Goal: Understand process/instructions: Learn how to perform a task or action

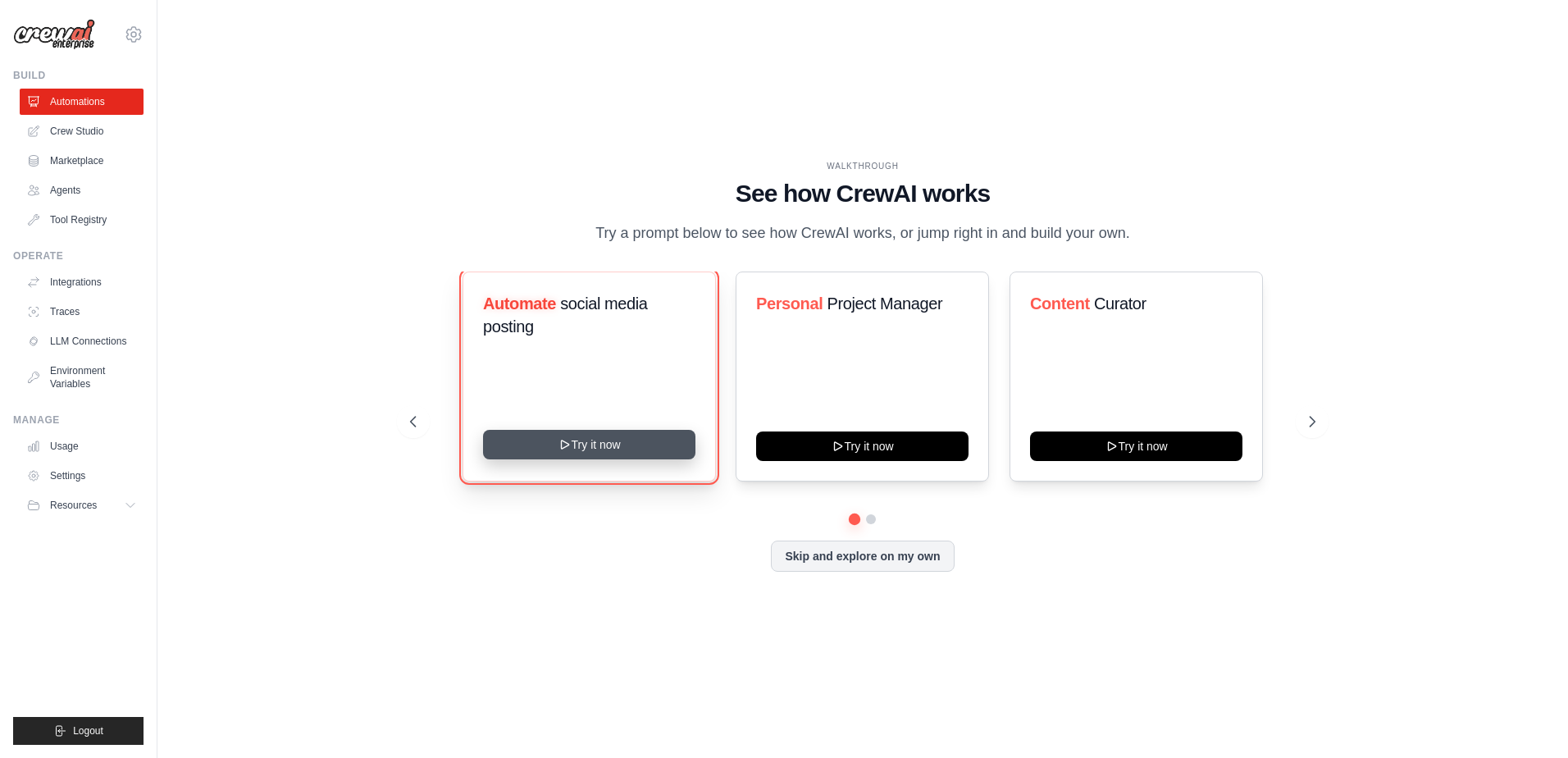
click at [616, 451] on button "Try it now" at bounding box center [589, 444] width 213 height 29
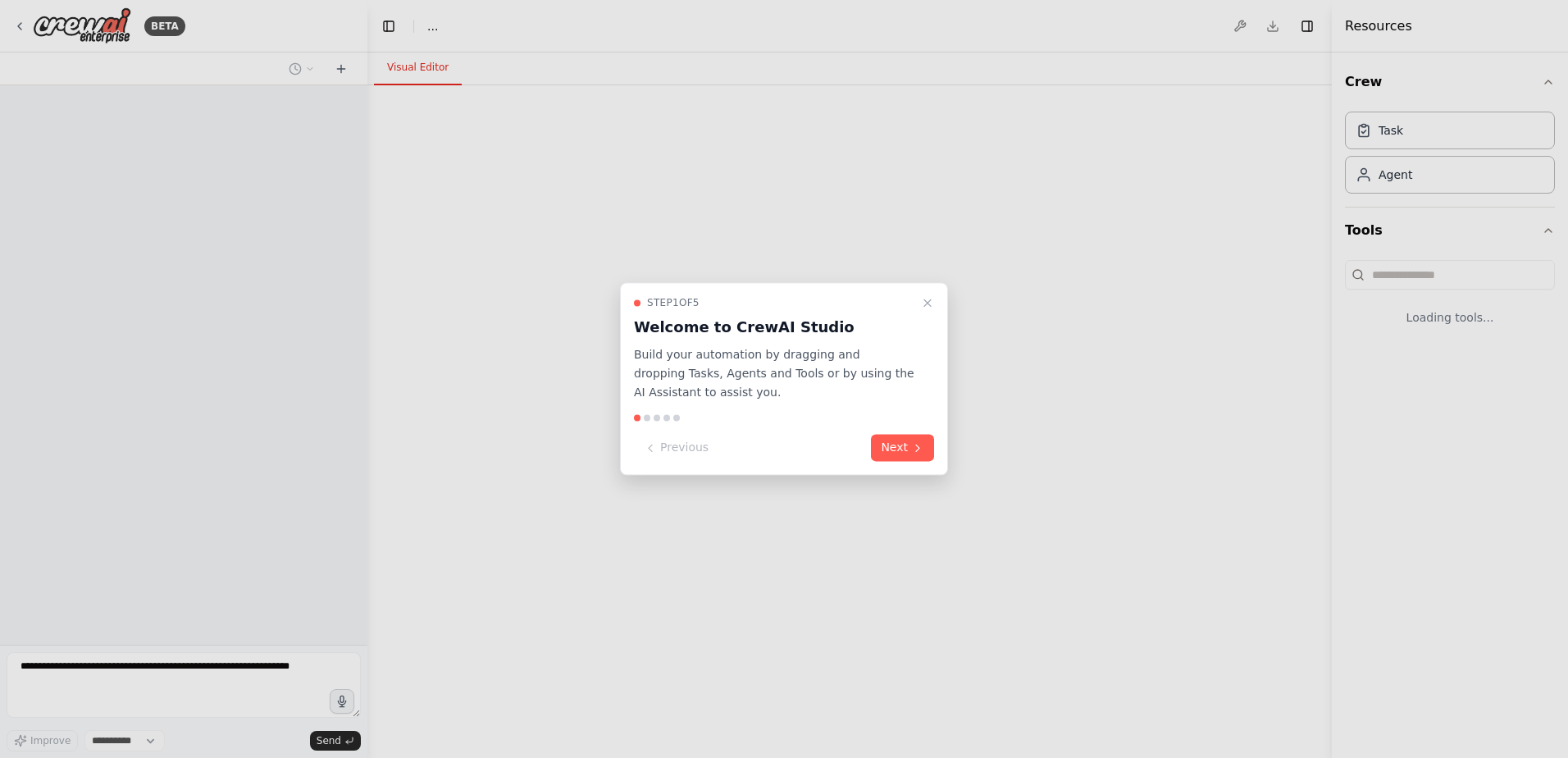
select select "****"
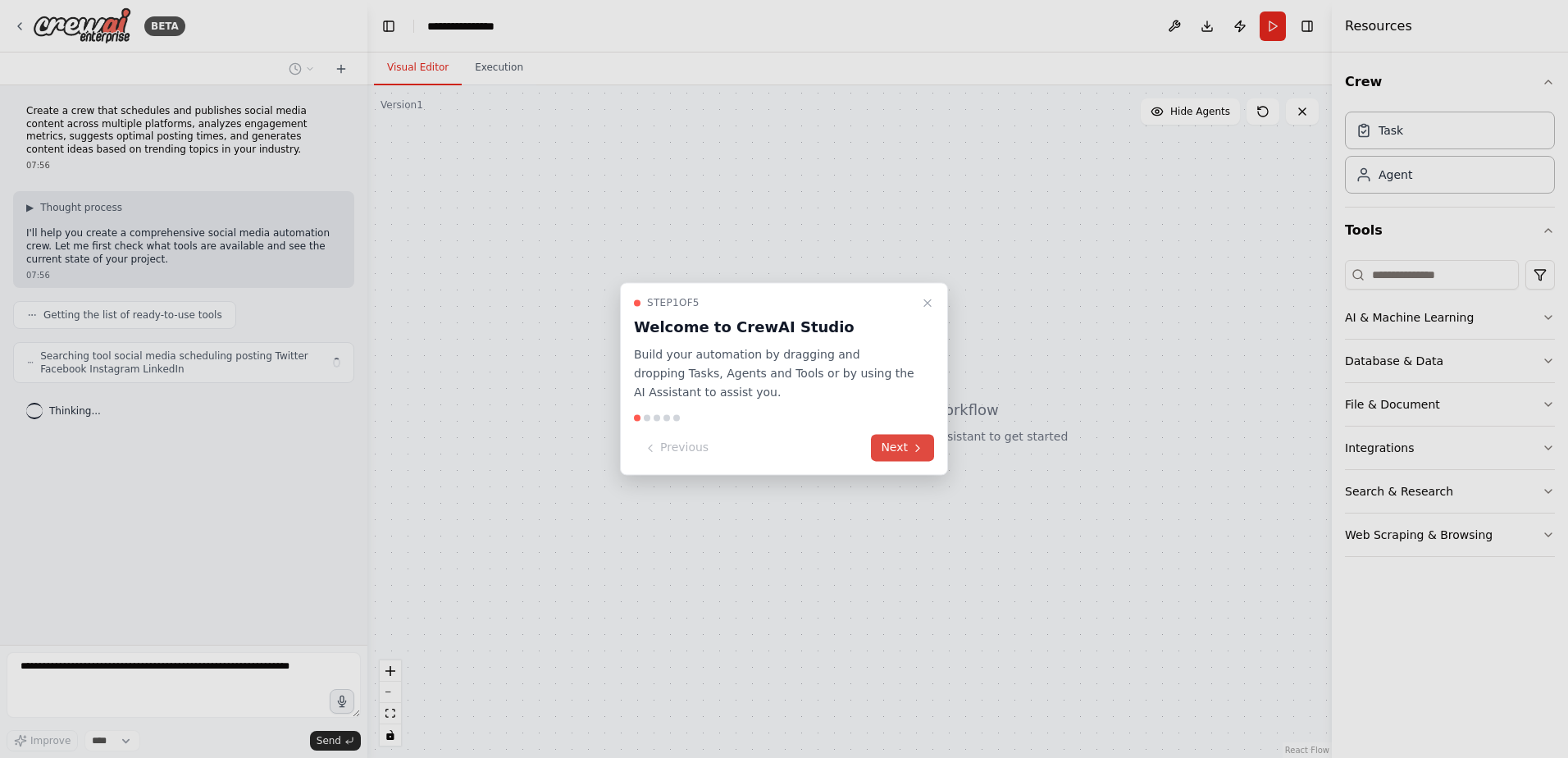
click at [896, 447] on button "Next" at bounding box center [902, 448] width 63 height 27
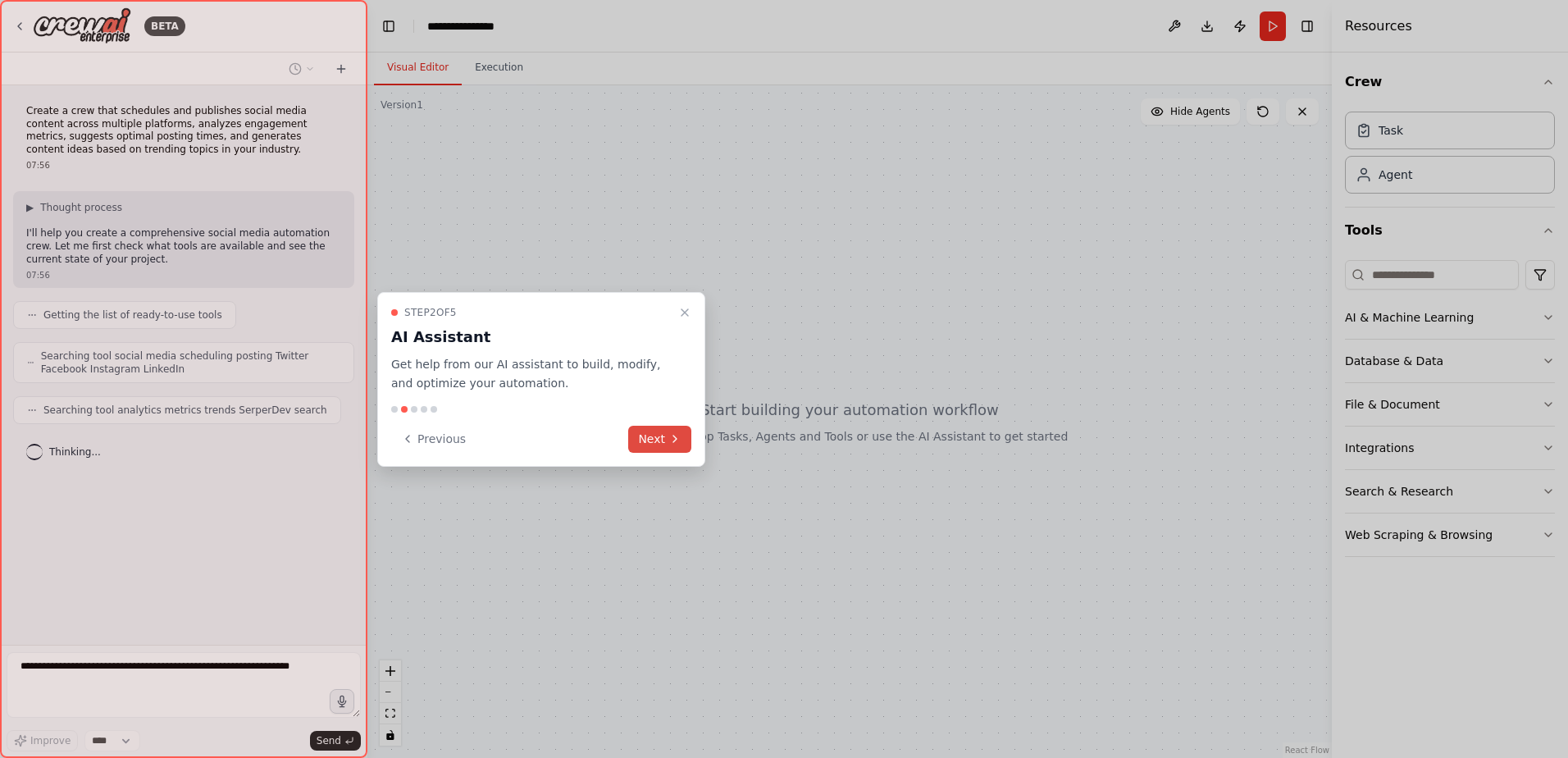
click at [662, 433] on button "Next" at bounding box center [659, 439] width 63 height 27
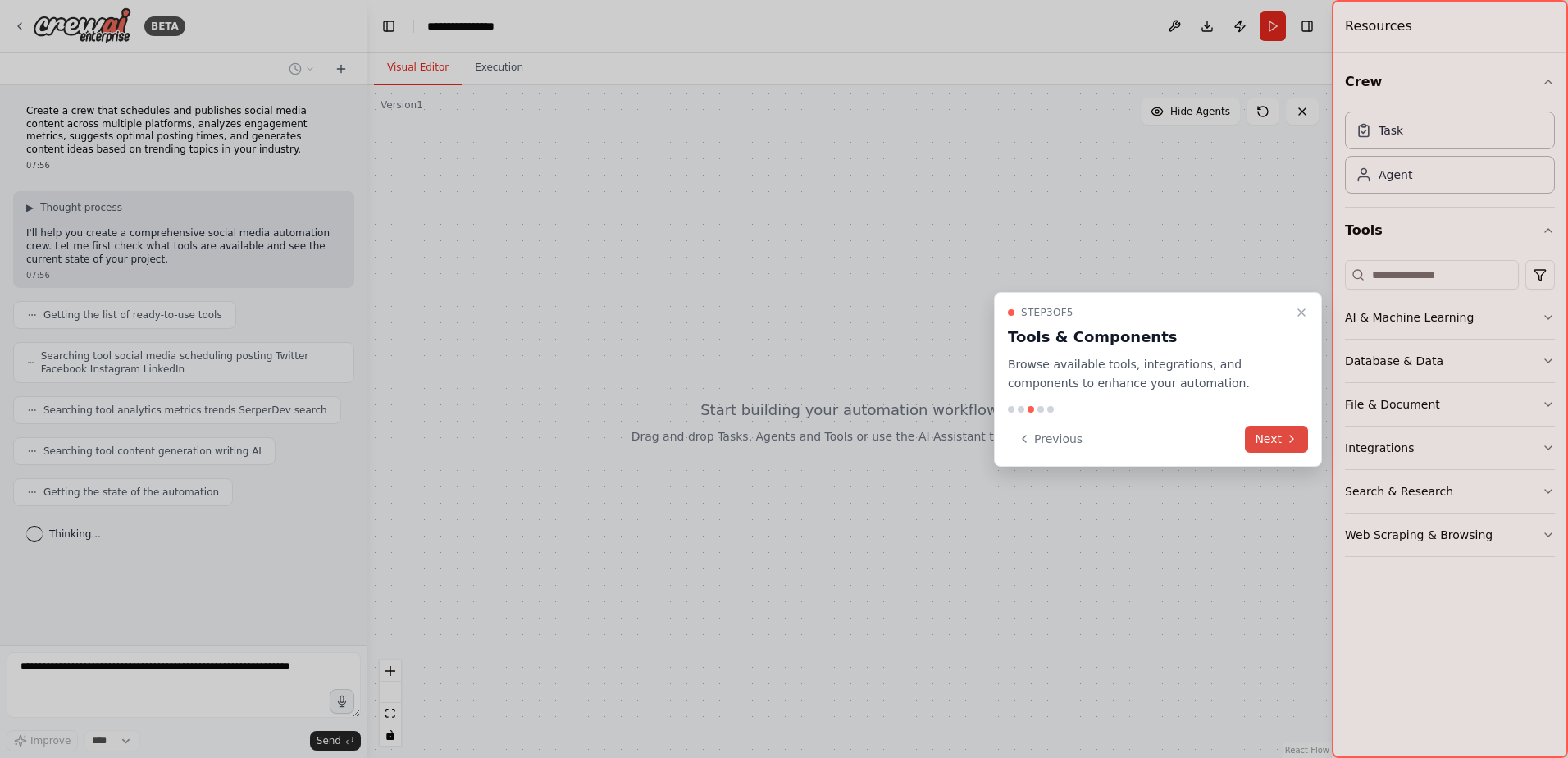
click at [1272, 442] on button "Next" at bounding box center [1276, 439] width 63 height 27
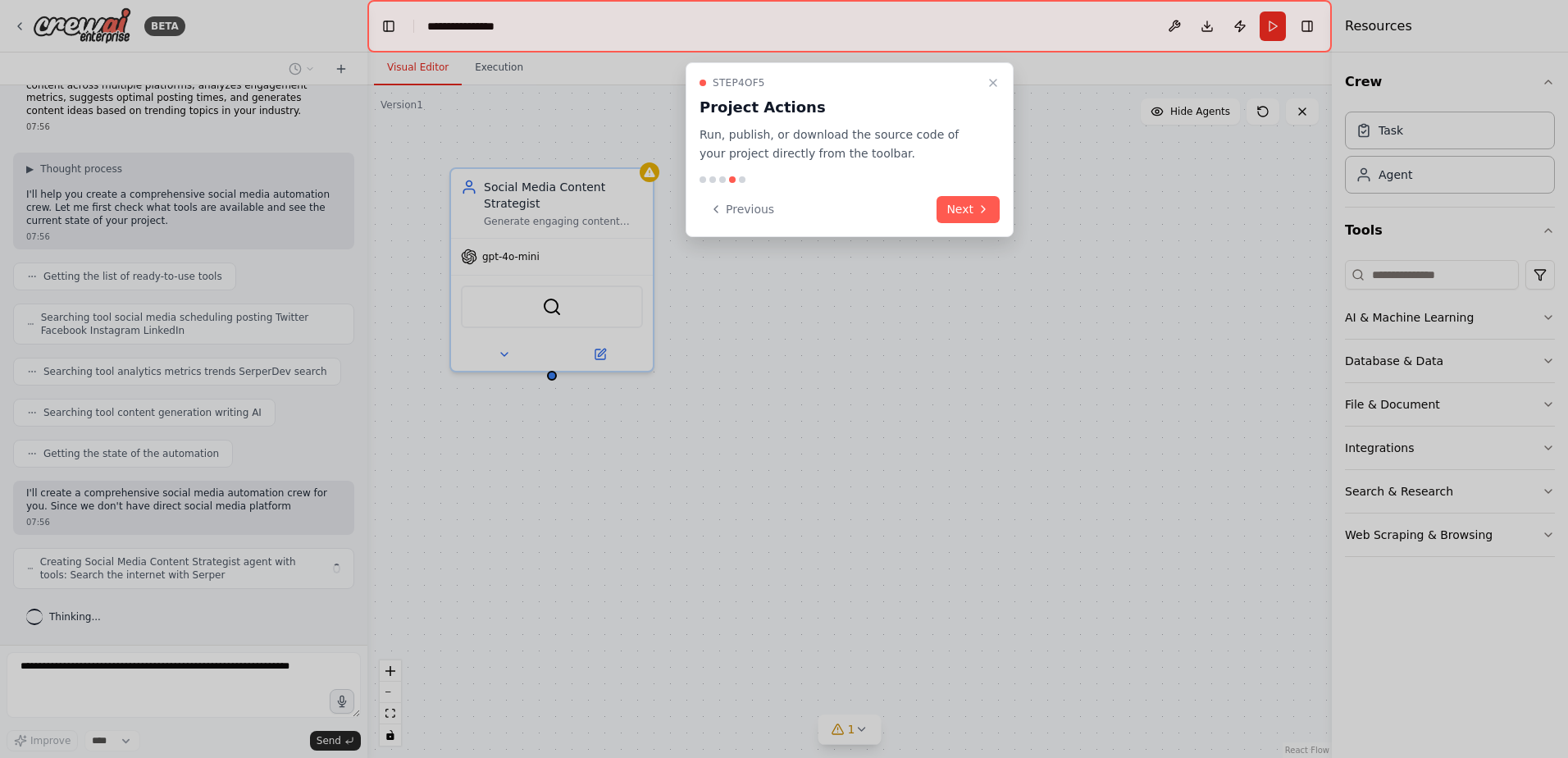
drag, startPoint x: 699, startPoint y: 131, endPoint x: 892, endPoint y: 155, distance: 194.5
click at [895, 155] on div "Step 4 of 5 Project Actions Run, publish, or download the source code of your p…" at bounding box center [850, 150] width 328 height 175
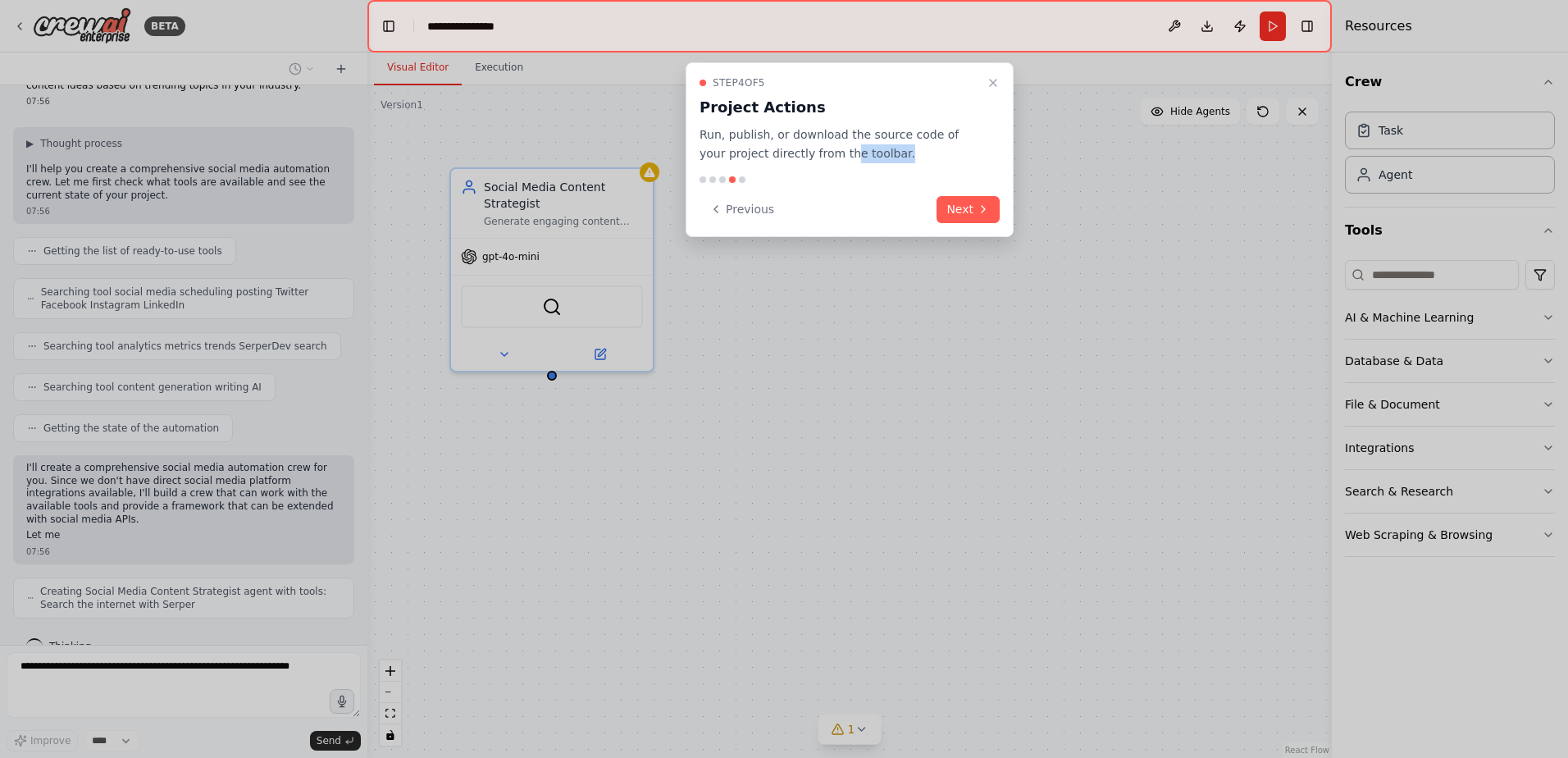
scroll to position [80, 0]
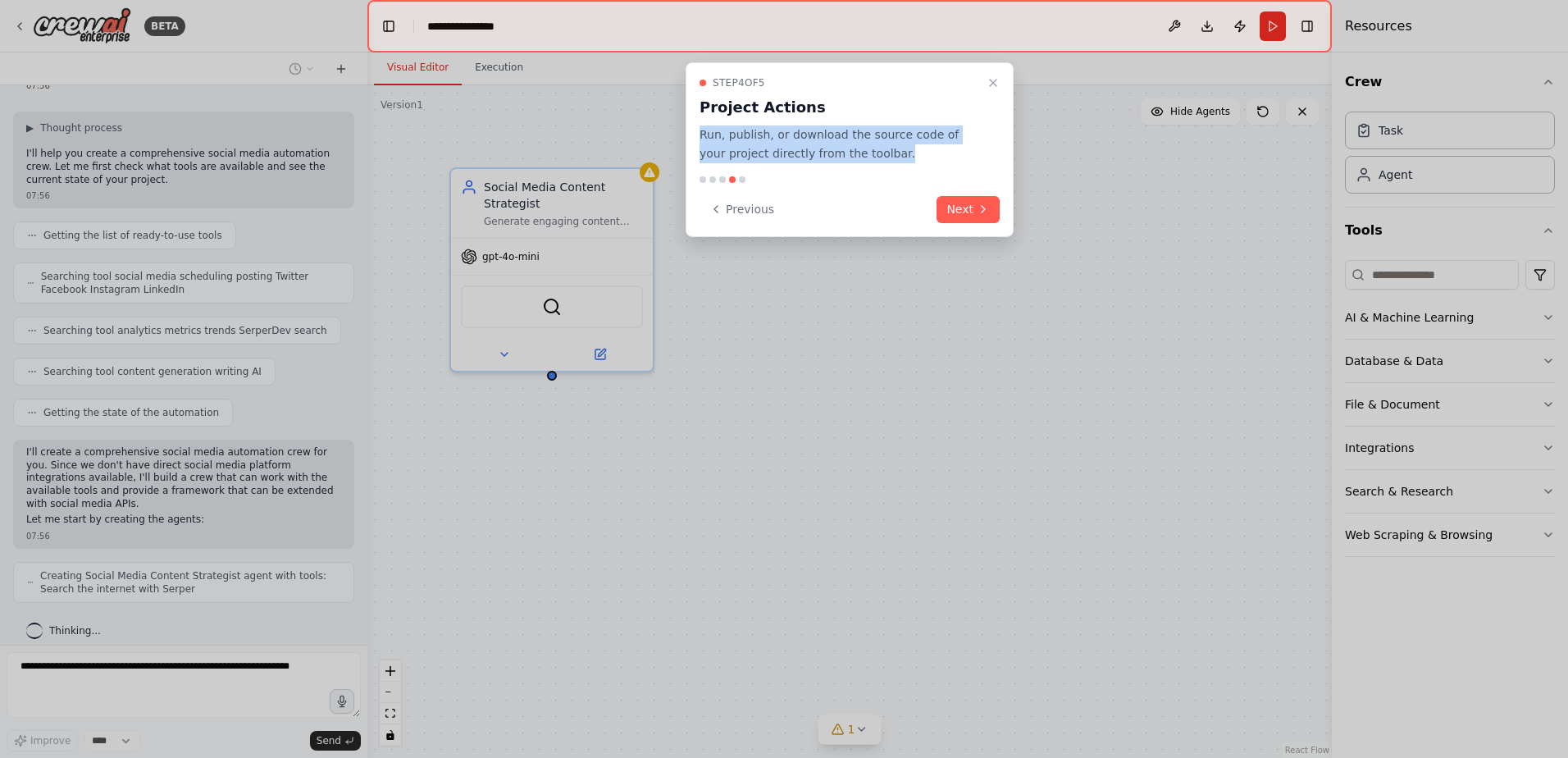
drag, startPoint x: 879, startPoint y: 156, endPoint x: 696, endPoint y: 131, distance: 184.7
click at [696, 131] on div "Step 4 of 5 Project Actions Run, publish, or download the source code of your p…" at bounding box center [850, 150] width 328 height 175
copy p "Run, publish, or download the source code of your project directly from the too…"
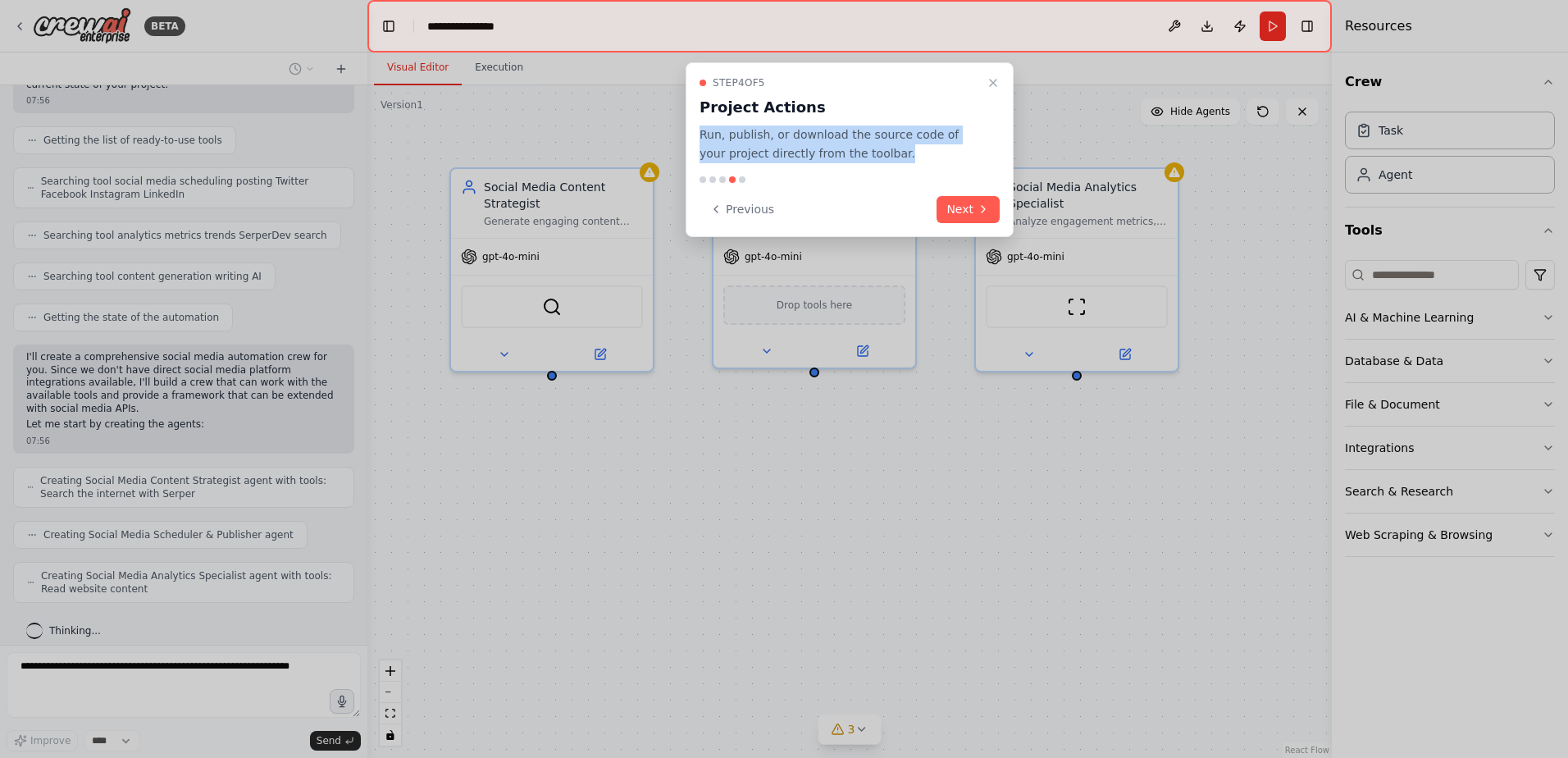
scroll to position [216, 0]
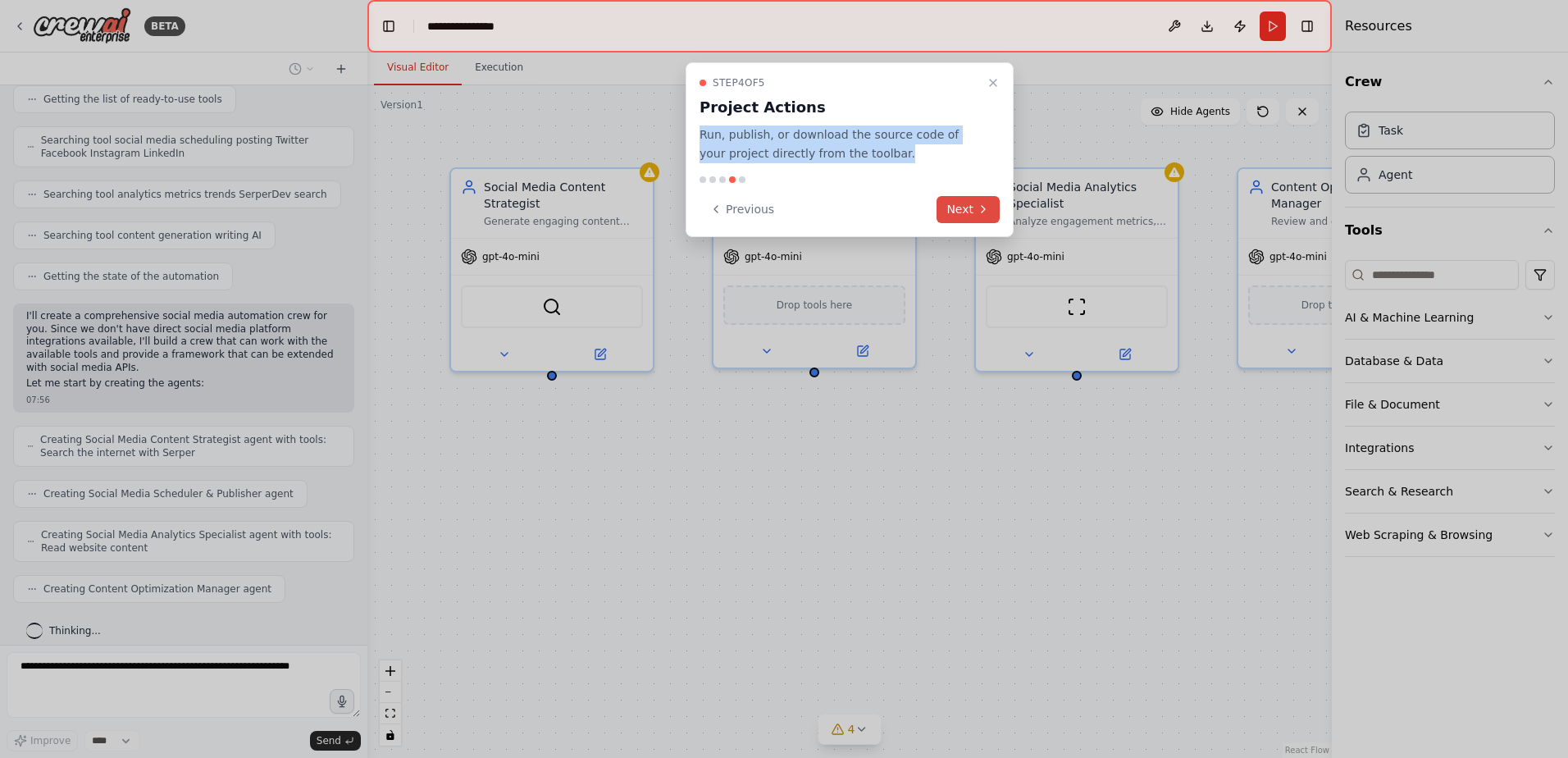
click at [971, 207] on button "Next" at bounding box center [968, 209] width 63 height 27
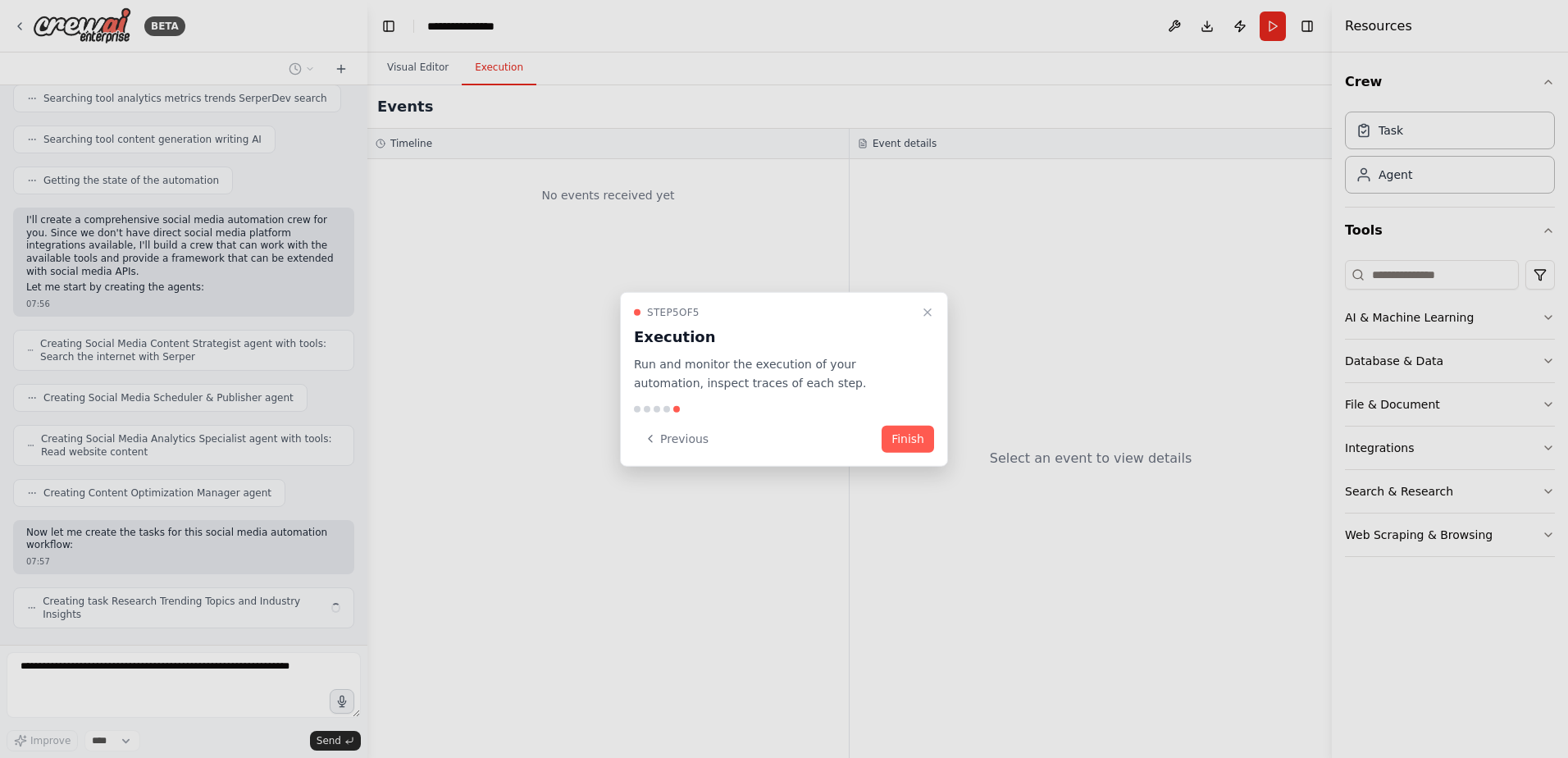
scroll to position [324, 0]
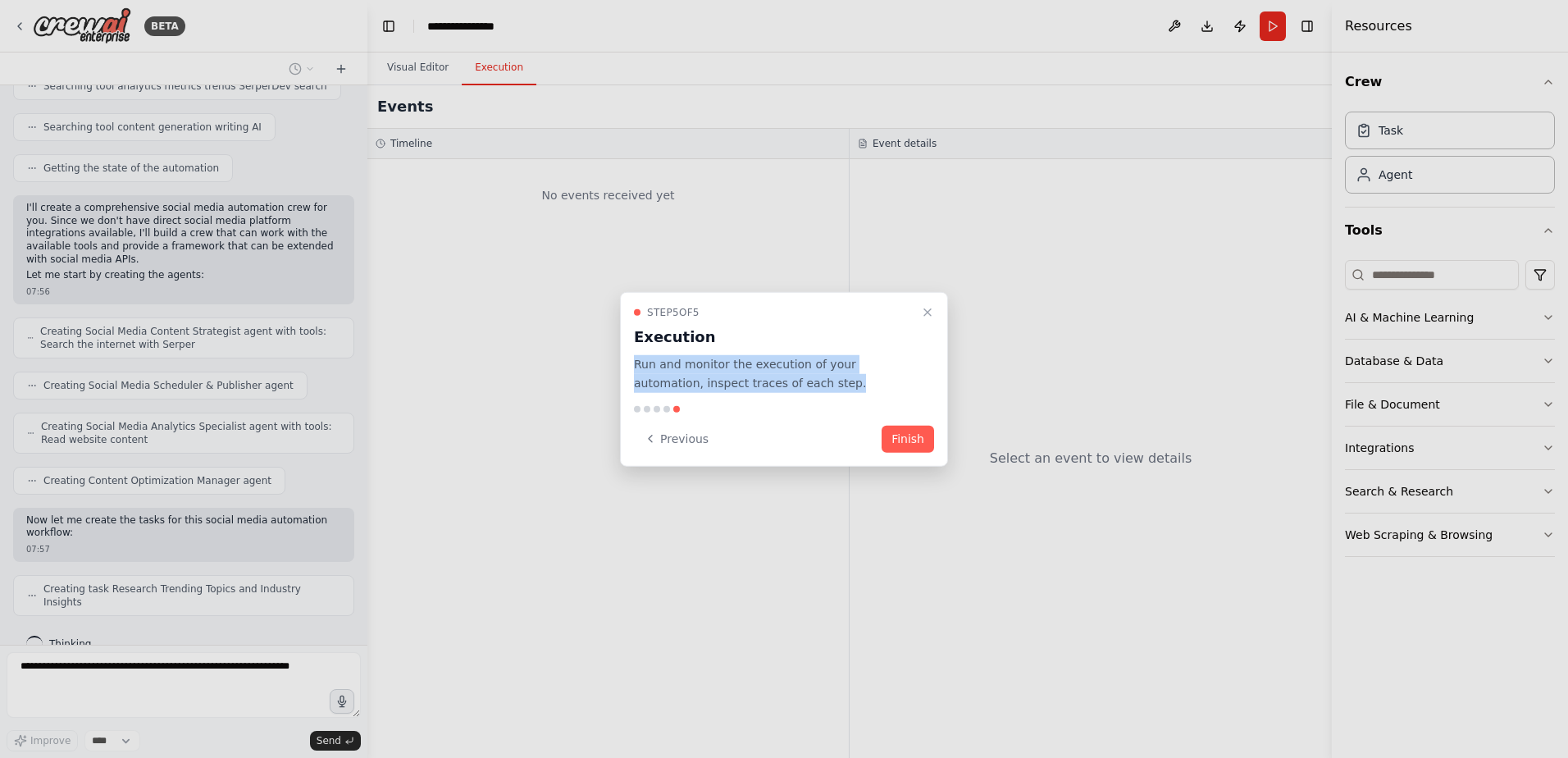
drag, startPoint x: 774, startPoint y: 386, endPoint x: 632, endPoint y: 358, distance: 144.7
click at [632, 358] on div "Step 5 of 5 Execution Run and monitor the execution of your automation, inspect…" at bounding box center [784, 379] width 328 height 175
copy p "Run and monitor the execution of your automation, inspect traces of each step."
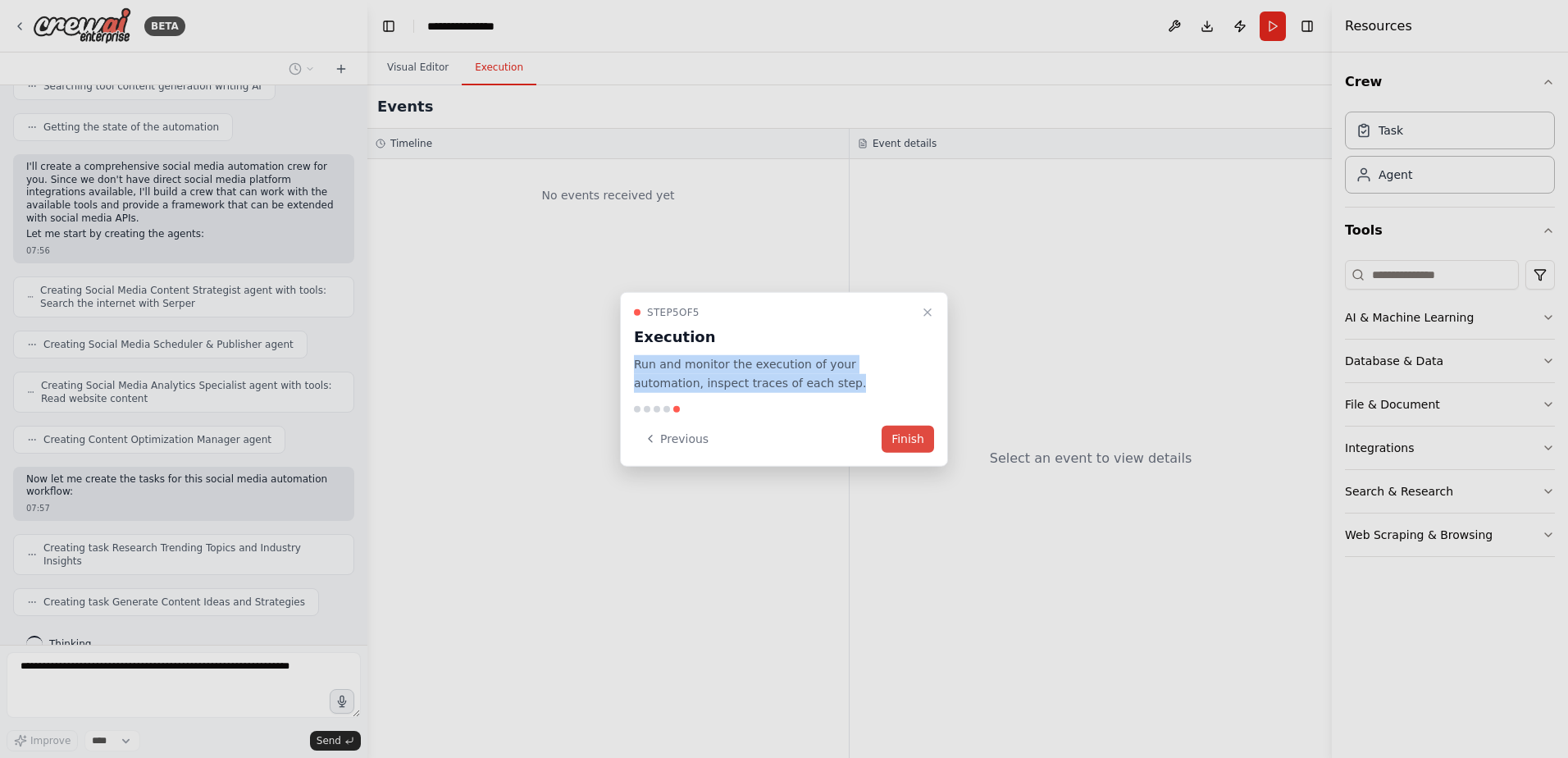
click at [917, 444] on button "Finish" at bounding box center [907, 438] width 53 height 27
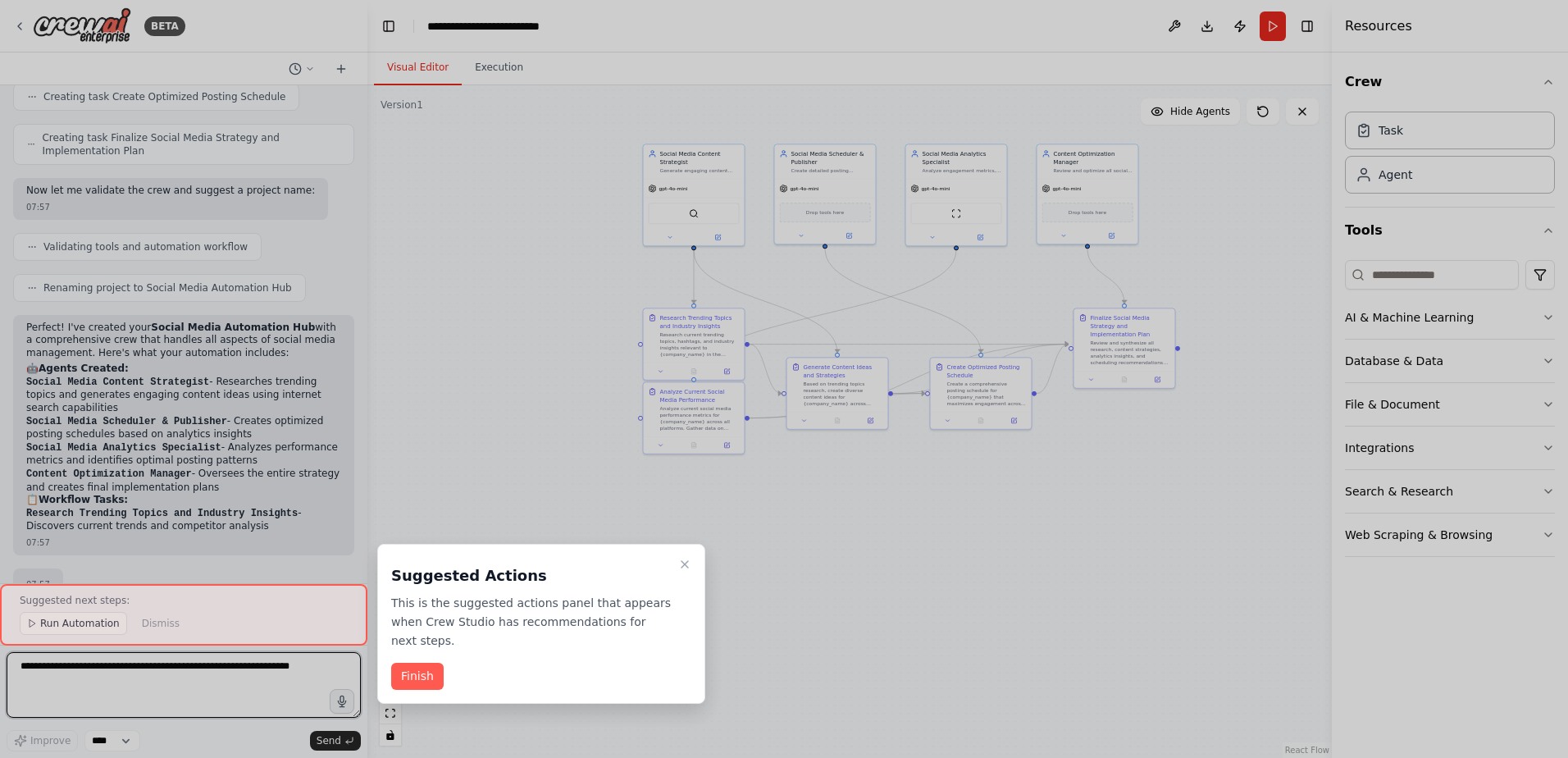
scroll to position [966, 0]
